Goal: Task Accomplishment & Management: Manage account settings

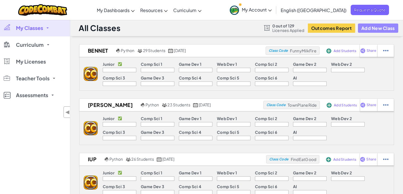
click at [383, 29] on button "Add New Class" at bounding box center [378, 28] width 40 height 9
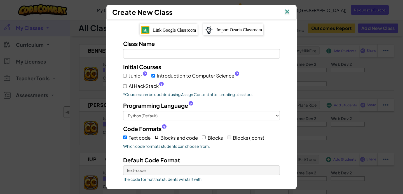
click at [158, 138] on input "Blocks and code" at bounding box center [157, 138] width 4 height 4
checkbox input "true"
click at [126, 138] on input "Text code" at bounding box center [125, 138] width 4 height 4
checkbox input "false"
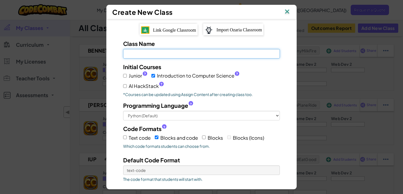
click at [161, 55] on input "Class Name Field is required" at bounding box center [201, 54] width 157 height 10
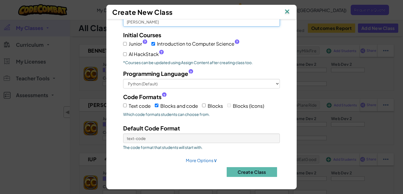
type input "[PERSON_NAME]"
click at [242, 178] on div "Class Name [PERSON_NAME] Initial Courses Junior ? Introduction to Computer Scie…" at bounding box center [202, 95] width 174 height 174
click at [279, 59] on div "Initial Courses Junior ? Introduction to Computer Science ? AI HackStack ? *Cou…" at bounding box center [201, 48] width 165 height 34
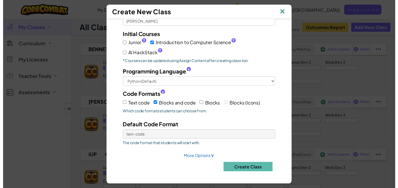
scroll to position [0, 0]
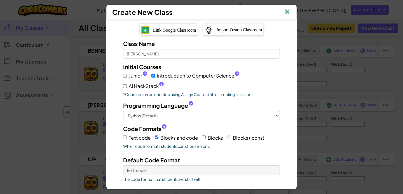
click at [172, 30] on span "Link Google Classroom" at bounding box center [174, 30] width 43 height 5
click at [289, 12] on img at bounding box center [287, 12] width 7 height 8
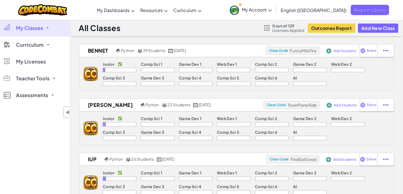
click at [45, 28] on link "My Classes" at bounding box center [35, 28] width 70 height 17
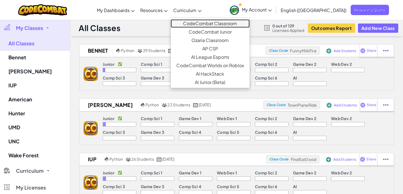
click at [220, 23] on link "CodeCombat Classroom" at bounding box center [210, 23] width 79 height 8
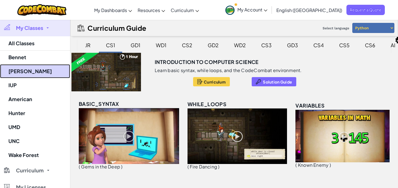
click at [21, 71] on link "[PERSON_NAME]" at bounding box center [35, 71] width 70 height 14
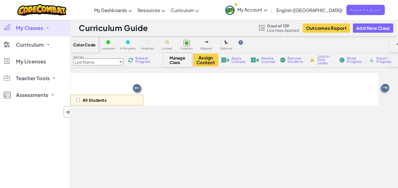
select select "560f1a9f22961295f9427742"
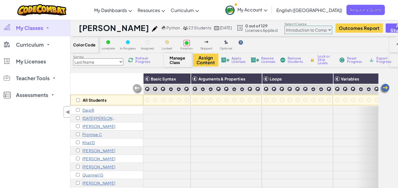
click at [188, 27] on span "23 Students" at bounding box center [199, 27] width 23 height 5
click at [245, 31] on span "Licenses Applied" at bounding box center [261, 30] width 32 height 4
click at [270, 13] on link "My Account" at bounding box center [246, 10] width 48 height 18
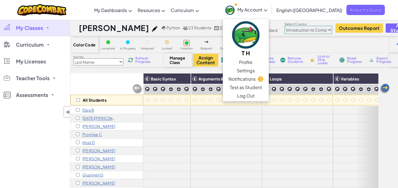
click at [30, 130] on div "My Classes All Classes [PERSON_NAME] IUP American Hunter UMD UNC Wake Forest Cu…" at bounding box center [35, 114] width 70 height 188
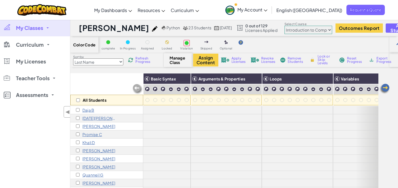
click at [42, 29] on span "My Classes" at bounding box center [29, 27] width 27 height 5
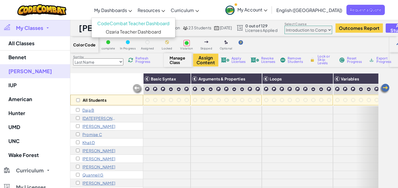
click at [127, 12] on span "My Dashboards" at bounding box center [110, 10] width 33 height 6
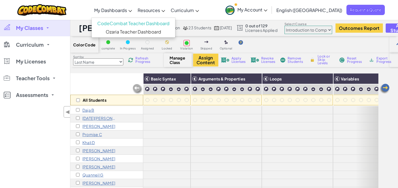
click at [267, 11] on span "My Account" at bounding box center [252, 10] width 30 height 6
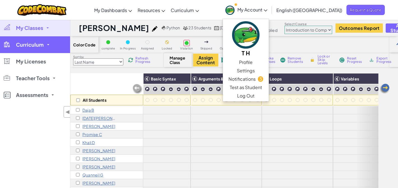
click at [31, 45] on span "Curriculum" at bounding box center [30, 44] width 28 height 5
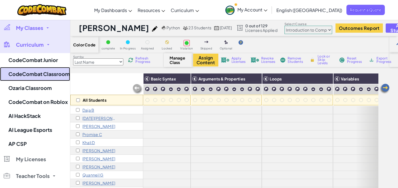
click at [45, 77] on link "CodeCombat Classroom" at bounding box center [35, 74] width 70 height 14
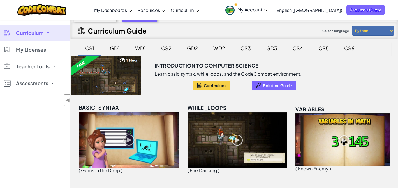
scroll to position [13, 0]
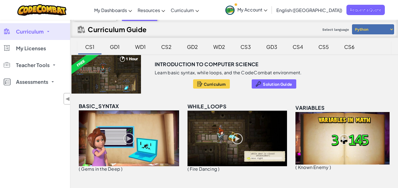
click at [44, 25] on link "Curriculum" at bounding box center [35, 31] width 70 height 17
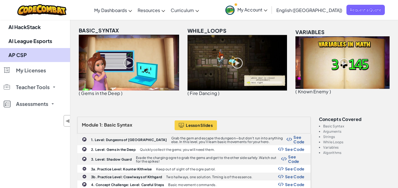
scroll to position [86, 0]
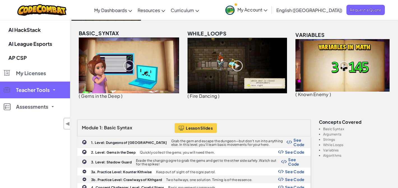
click at [38, 94] on link "Teacher Tools" at bounding box center [35, 90] width 70 height 17
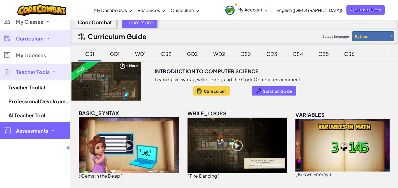
scroll to position [0, 0]
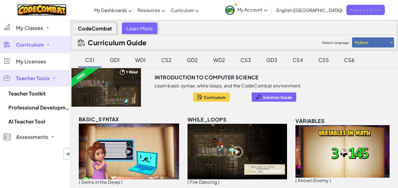
click at [46, 7] on img at bounding box center [41, 9] width 49 height 11
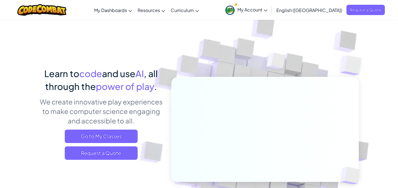
click at [267, 10] on span "My Account" at bounding box center [252, 10] width 30 height 6
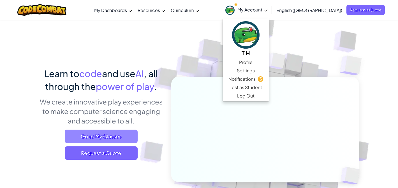
click at [119, 136] on span "Go to My Classes" at bounding box center [101, 136] width 73 height 13
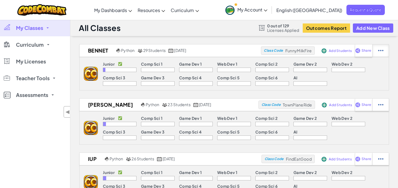
click at [379, 50] on img at bounding box center [380, 50] width 5 height 5
select select "blocks-and-code"
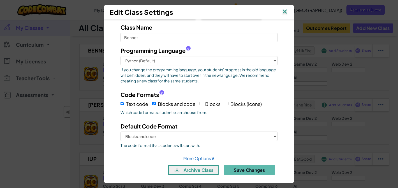
scroll to position [20, 0]
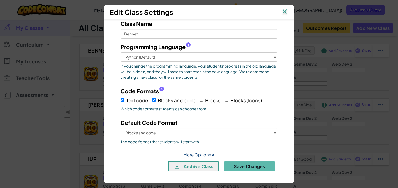
click at [200, 155] on link "More Options ∨" at bounding box center [198, 154] width 31 height 5
select select
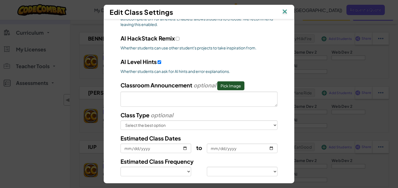
scroll to position [258, 0]
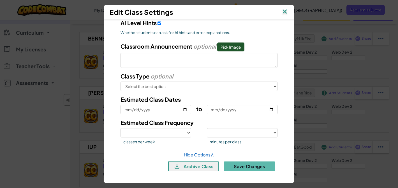
click at [284, 11] on img at bounding box center [284, 12] width 7 height 8
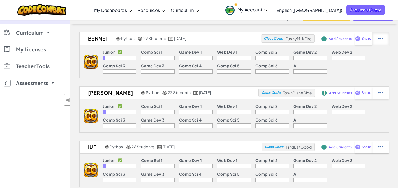
click at [378, 41] on div at bounding box center [380, 38] width 17 height 12
select select "blocks-and-code"
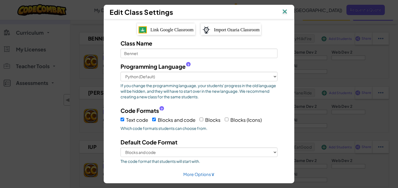
scroll to position [20, 0]
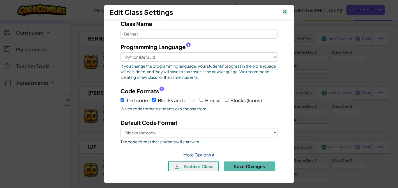
click at [201, 155] on link "More Options ∨" at bounding box center [198, 154] width 31 height 5
select select
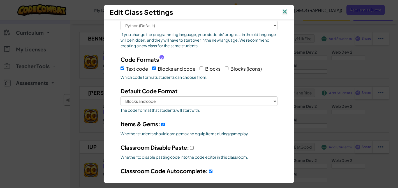
scroll to position [0, 0]
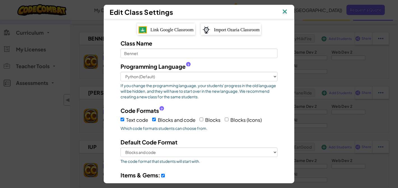
click at [284, 12] on img at bounding box center [284, 12] width 7 height 8
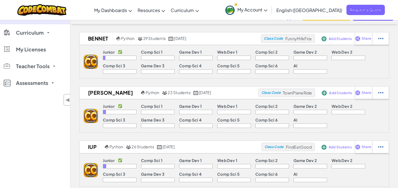
click at [325, 13] on span "English ([GEOGRAPHIC_DATA])" at bounding box center [309, 10] width 66 height 6
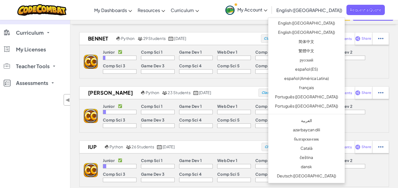
click at [267, 10] on span "My Account" at bounding box center [252, 10] width 30 height 6
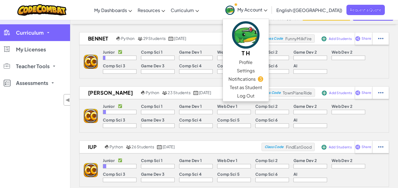
click at [36, 34] on span "Curriculum" at bounding box center [30, 32] width 28 height 5
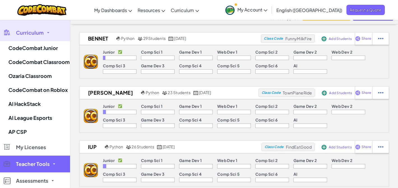
click at [26, 169] on link "Teacher Tools" at bounding box center [35, 164] width 70 height 17
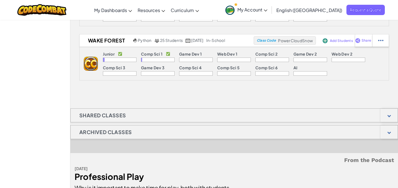
scroll to position [391, 0]
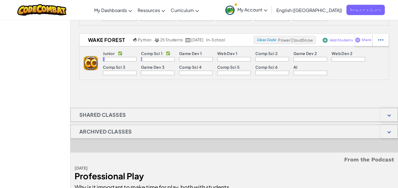
click at [114, 134] on h1 "Archived Classes" at bounding box center [106, 132] width 70 height 14
click at [390, 135] on div at bounding box center [388, 131] width 17 height 13
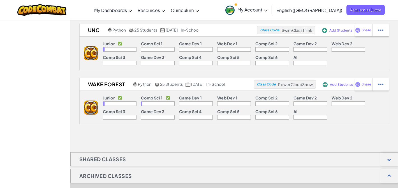
scroll to position [336, 0]
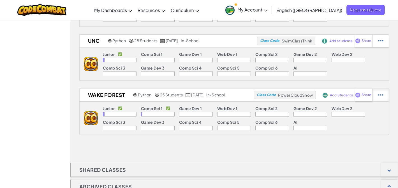
click at [383, 97] on img at bounding box center [380, 95] width 5 height 5
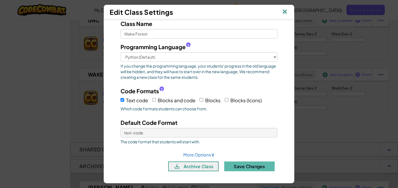
scroll to position [355, 0]
click at [198, 156] on link "More Options ∨" at bounding box center [198, 154] width 31 height 5
select select "in-school"
select select "5"
select select "75"
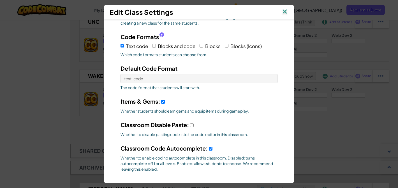
scroll to position [0, 0]
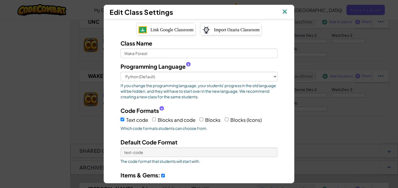
click at [287, 12] on img at bounding box center [284, 12] width 7 height 8
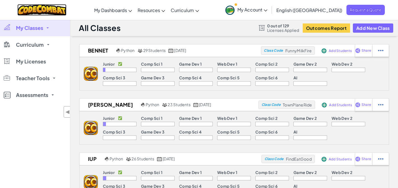
click at [51, 13] on img at bounding box center [41, 9] width 49 height 11
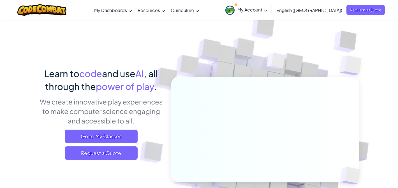
click at [267, 9] on span "My Account" at bounding box center [252, 10] width 30 height 6
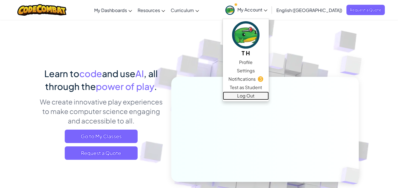
click at [269, 98] on link "Log Out" at bounding box center [246, 96] width 46 height 8
